Goal: Information Seeking & Learning: Learn about a topic

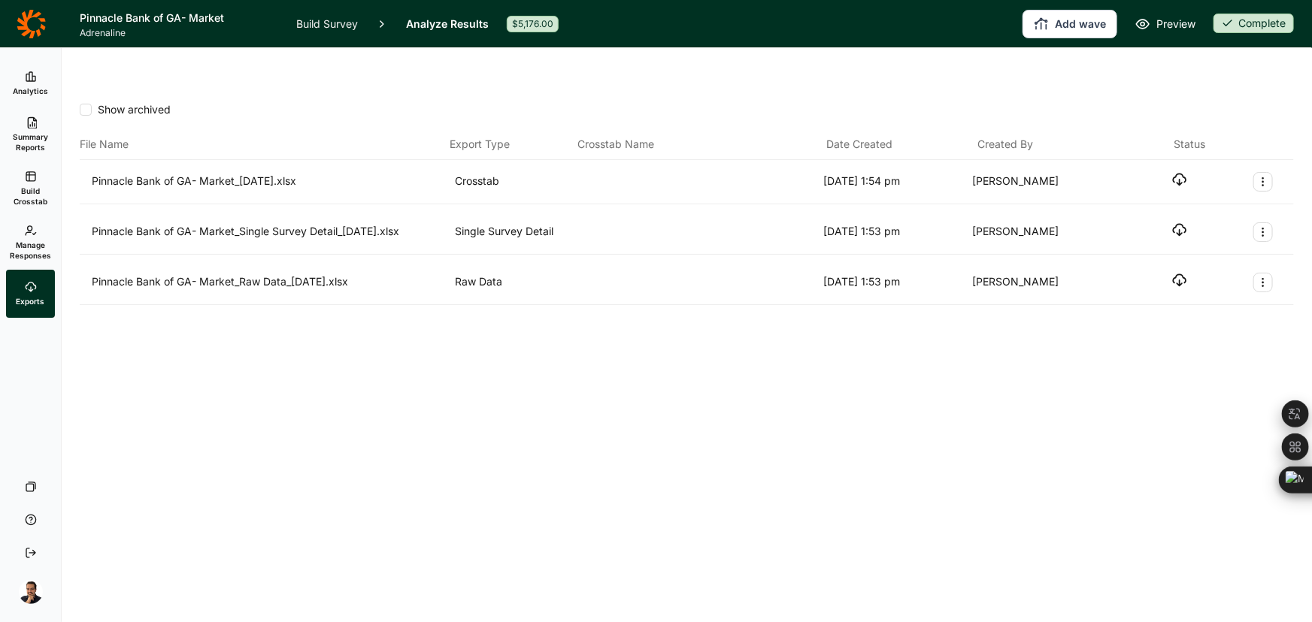
click at [726, 392] on div "Show archived File Name Export Type Crosstab Name Date Created Created By Statu…" at bounding box center [687, 371] width 1250 height 574
click at [26, 99] on link "Analytics" at bounding box center [30, 83] width 49 height 48
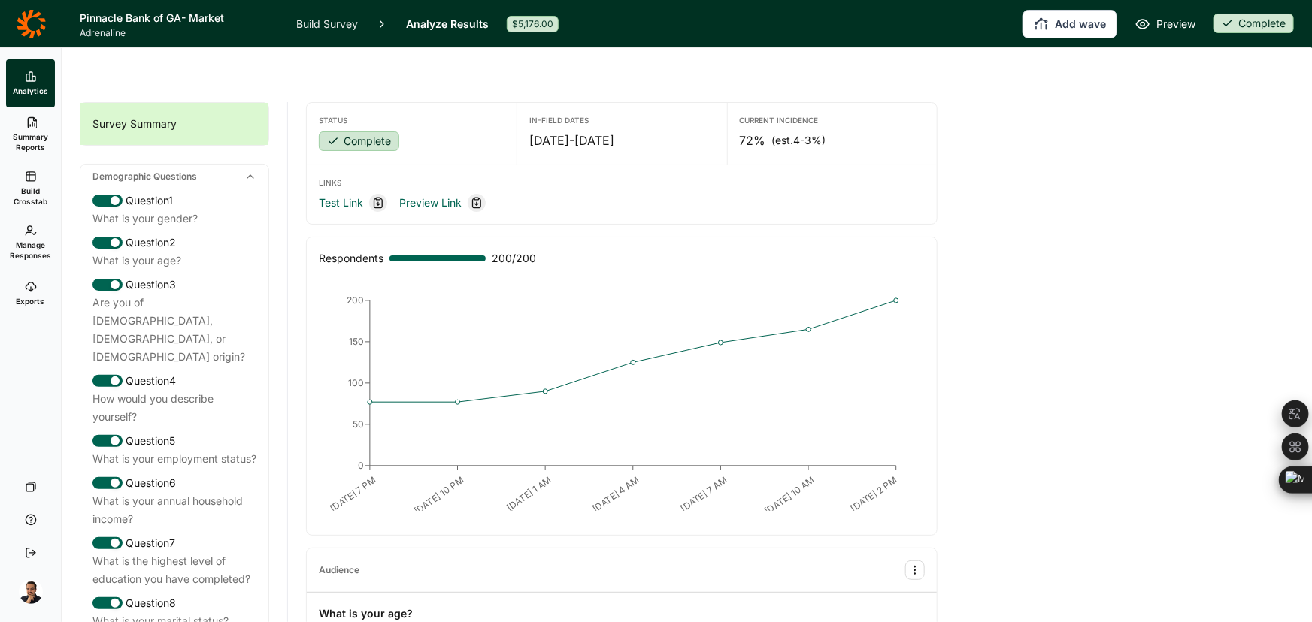
click at [1105, 256] on div "Status Complete In-Field Dates [DATE] - [DATE] Current Incidence 72% (est. 4-3%…" at bounding box center [800, 626] width 988 height 1085
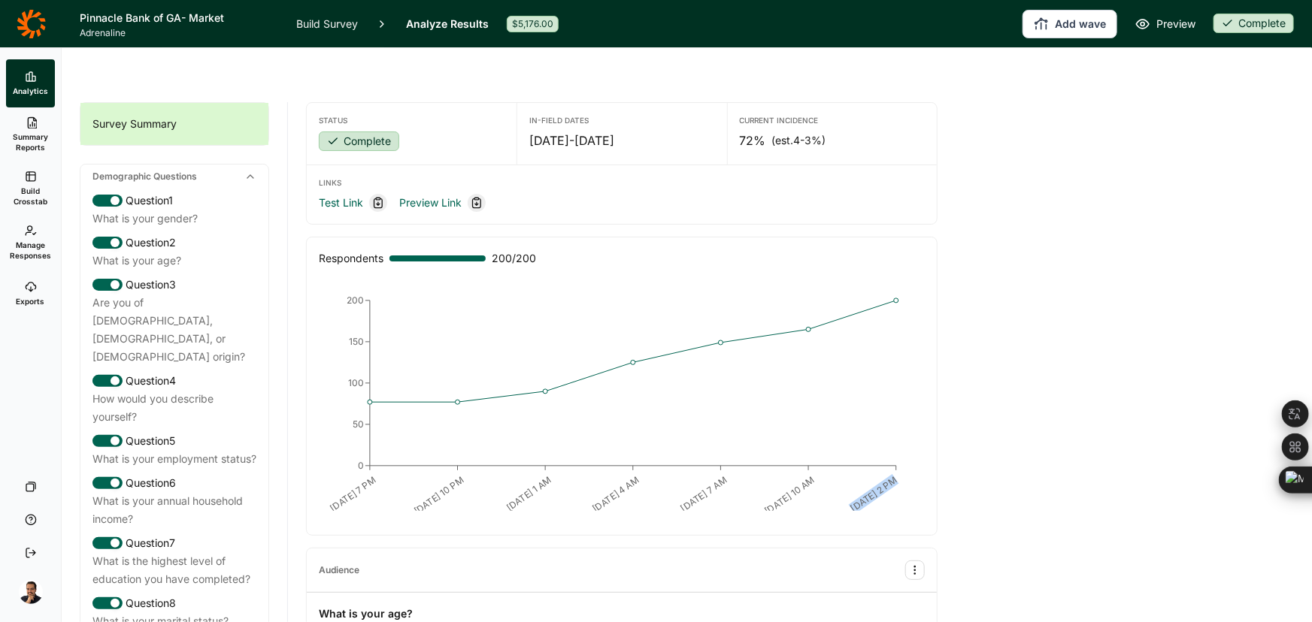
click at [1105, 256] on div "Status Complete In-Field Dates [DATE] - [DATE] Current Incidence 72% (est. 4-3%…" at bounding box center [800, 626] width 988 height 1085
